Goal: Task Accomplishment & Management: Manage account settings

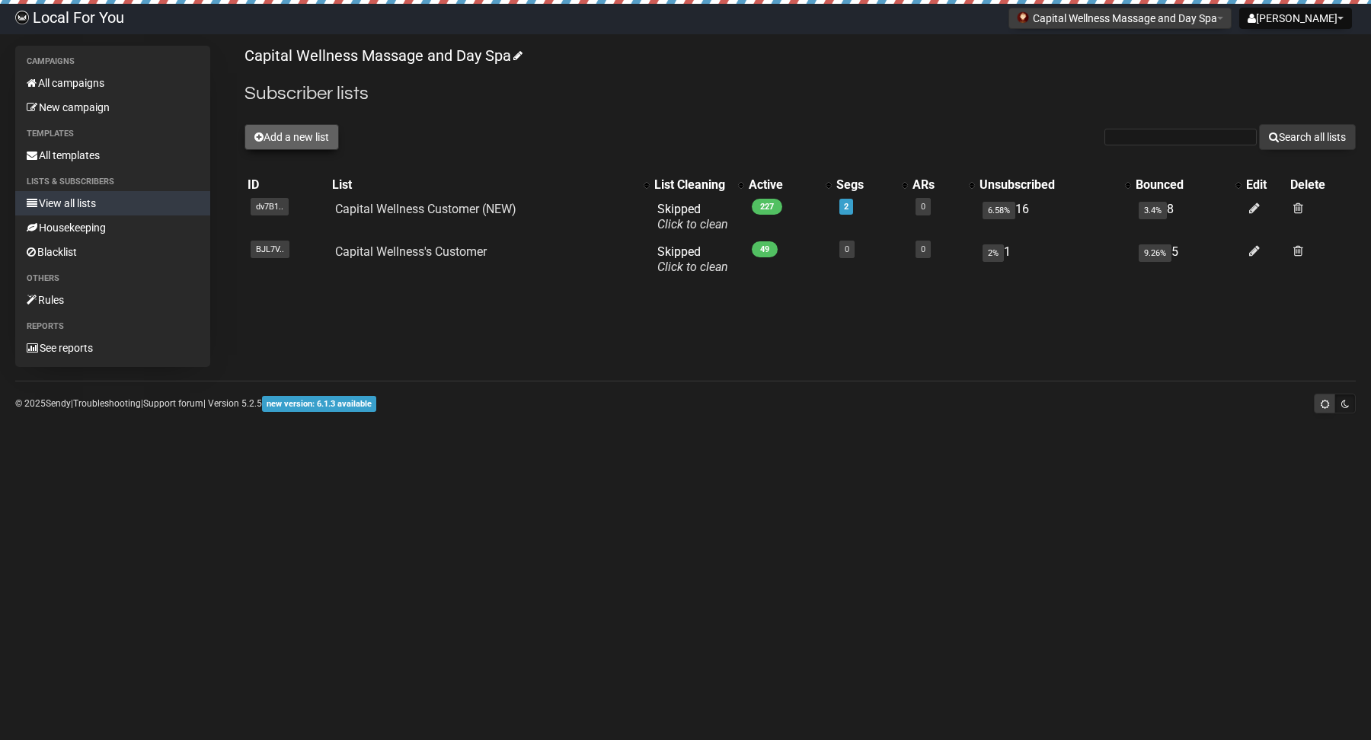
click at [306, 136] on button "Add a new list" at bounding box center [291, 137] width 94 height 26
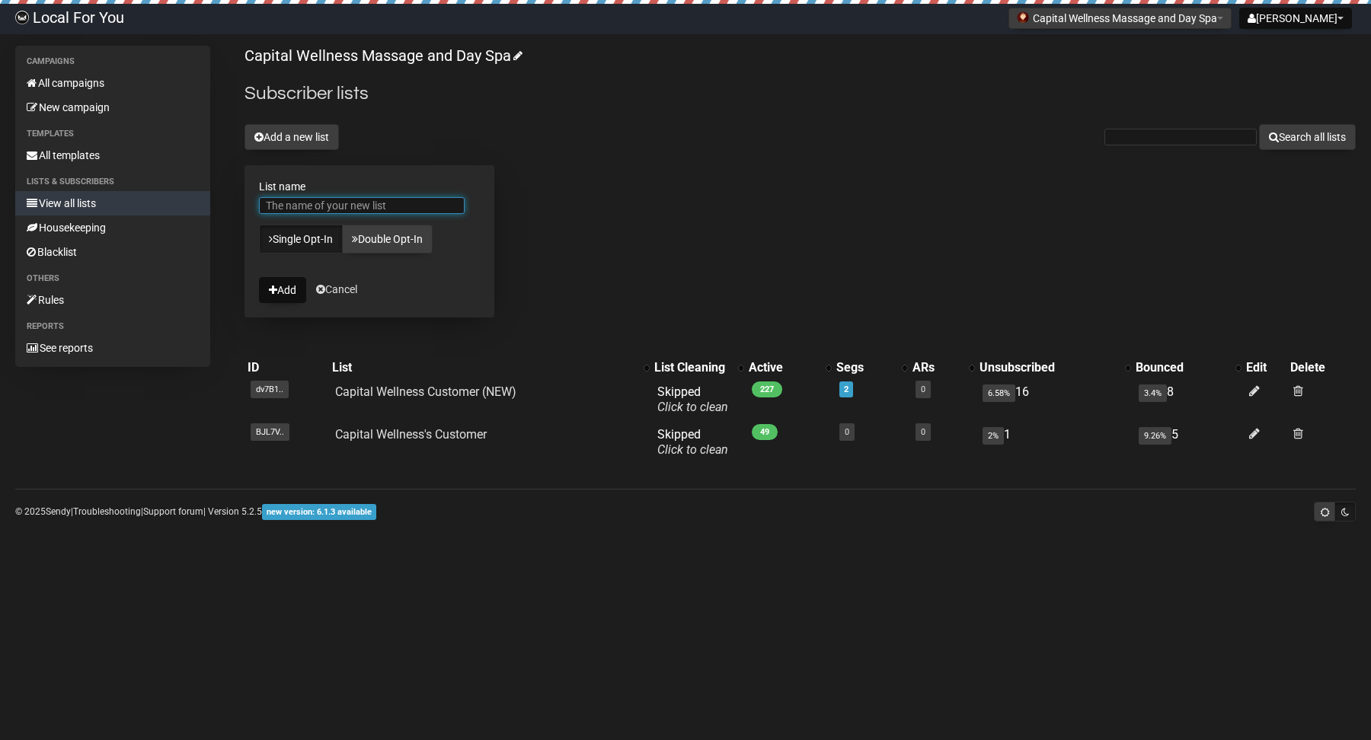
click at [373, 203] on input "List name" at bounding box center [362, 205] width 206 height 17
click at [635, 174] on div "Capital Wellness Massage and Day Spa Subscriber lists Add a new list Search all…" at bounding box center [799, 261] width 1111 height 430
click at [685, 295] on div "Capital Wellness Massage and Day Spa Subscriber lists Add a new list Search all…" at bounding box center [799, 261] width 1111 height 430
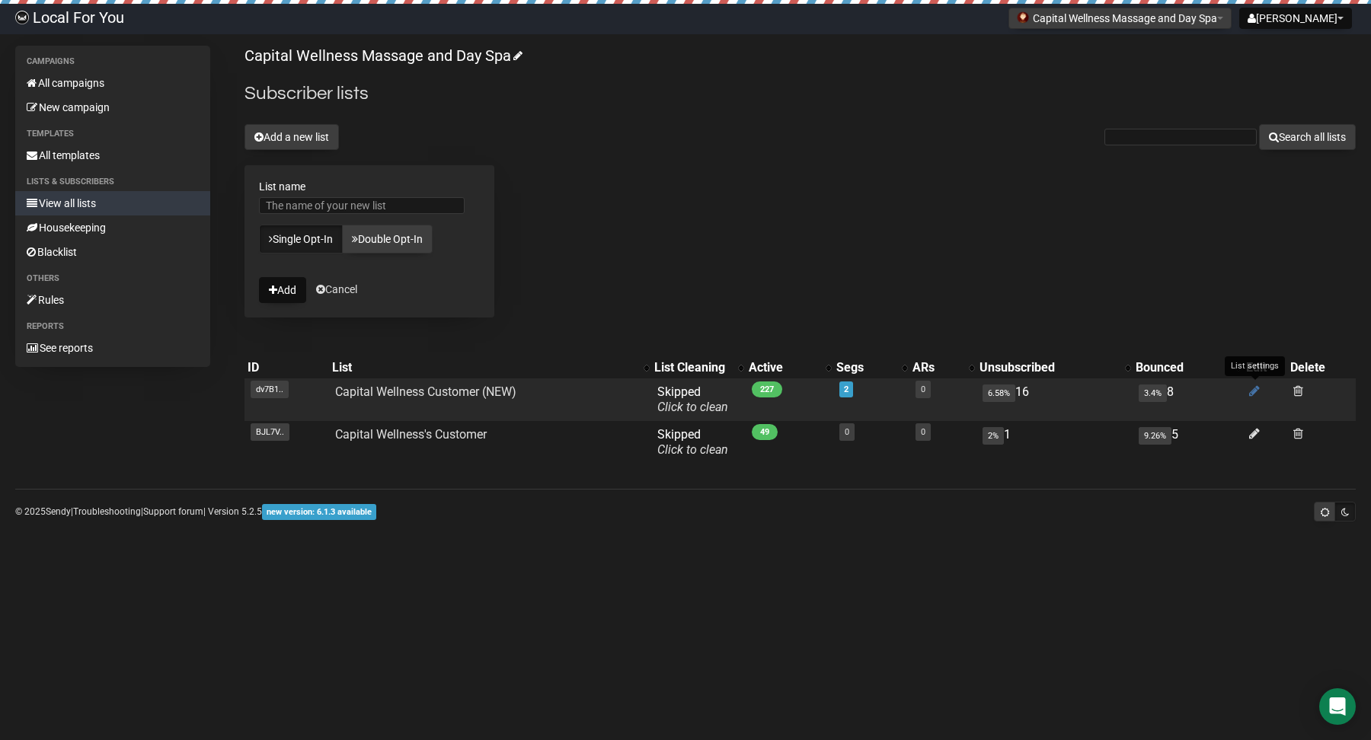
click at [1250, 386] on icon at bounding box center [1254, 391] width 11 height 13
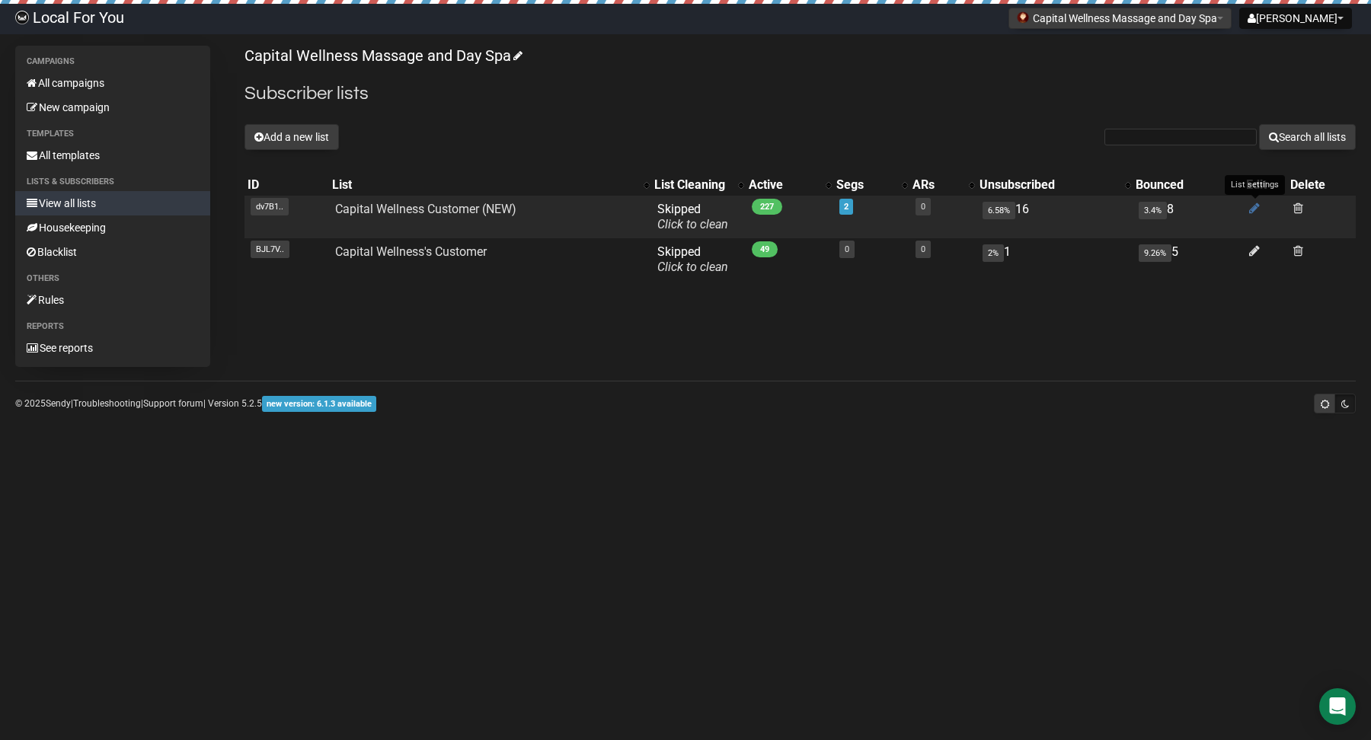
click at [1250, 206] on icon at bounding box center [1254, 208] width 11 height 13
click at [447, 210] on link "Capital Wellness Customer (NEW)" at bounding box center [425, 209] width 181 height 14
